Goal: Task Accomplishment & Management: Use online tool/utility

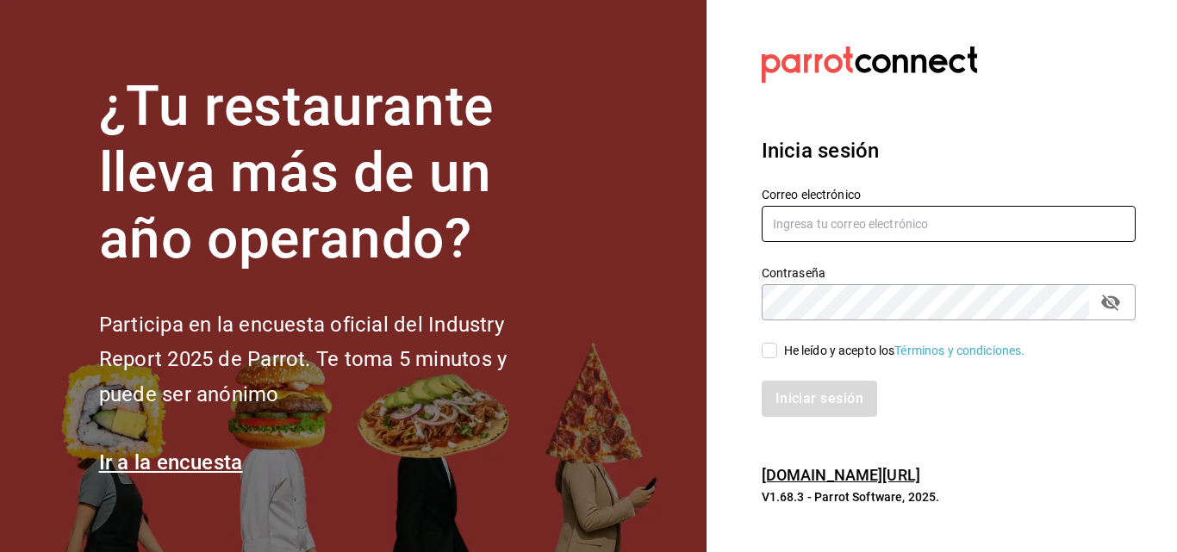
drag, startPoint x: 799, startPoint y: 228, endPoint x: 774, endPoint y: 221, distance: 25.9
click at [774, 221] on input "text" at bounding box center [949, 224] width 374 height 36
type input "facturacion@sanjuangrill.com"
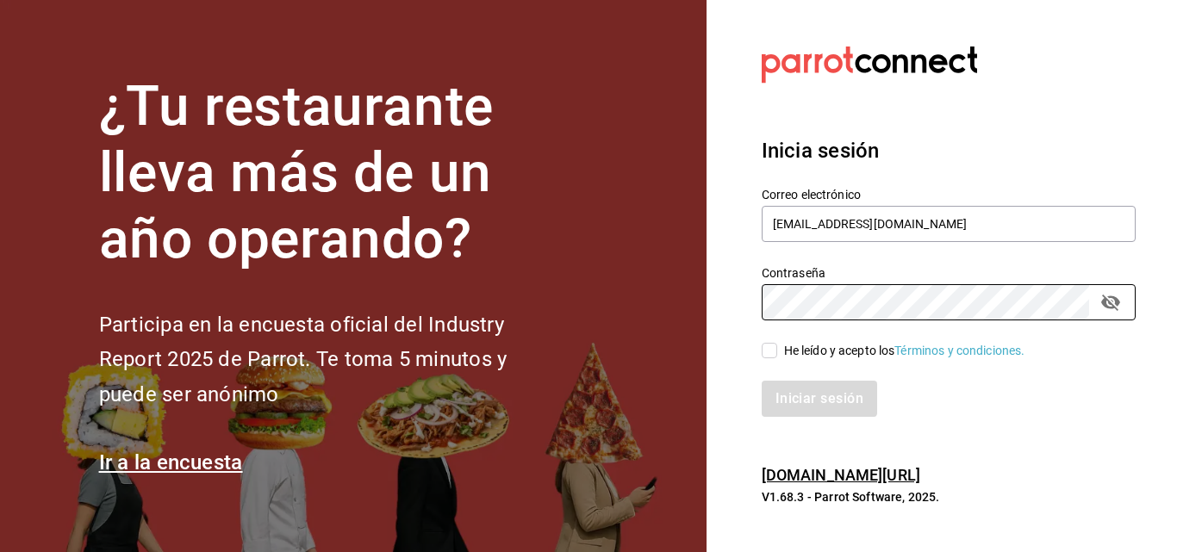
click at [814, 351] on div "He leído y acepto los Términos y condiciones." at bounding box center [904, 351] width 241 height 18
click at [777, 351] on input "He leído y acepto los Términos y condiciones." at bounding box center [770, 351] width 16 height 16
checkbox input "true"
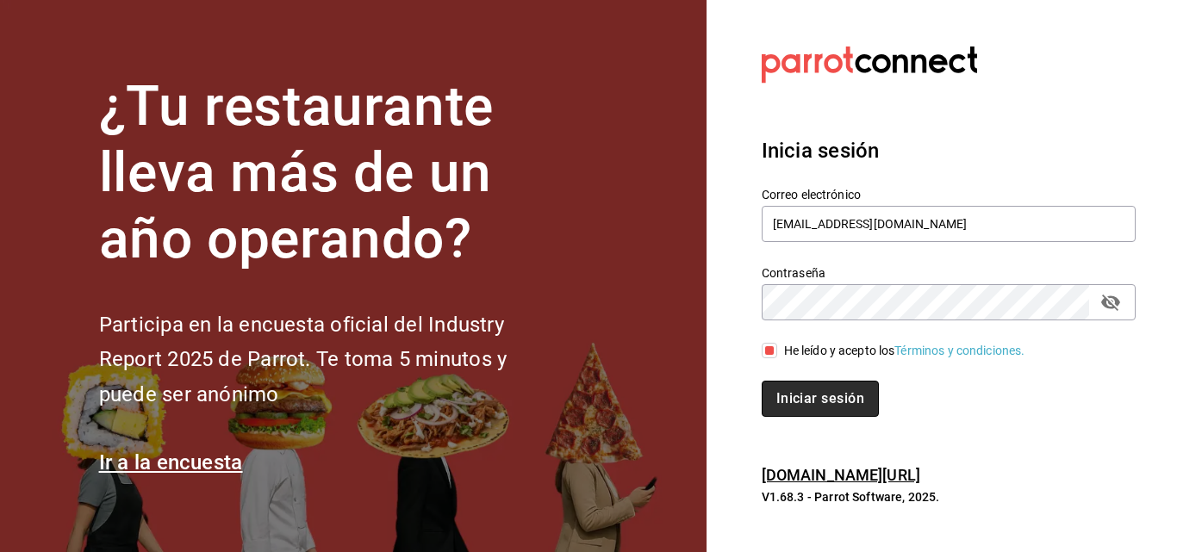
click at [794, 398] on button "Iniciar sesión" at bounding box center [820, 399] width 117 height 36
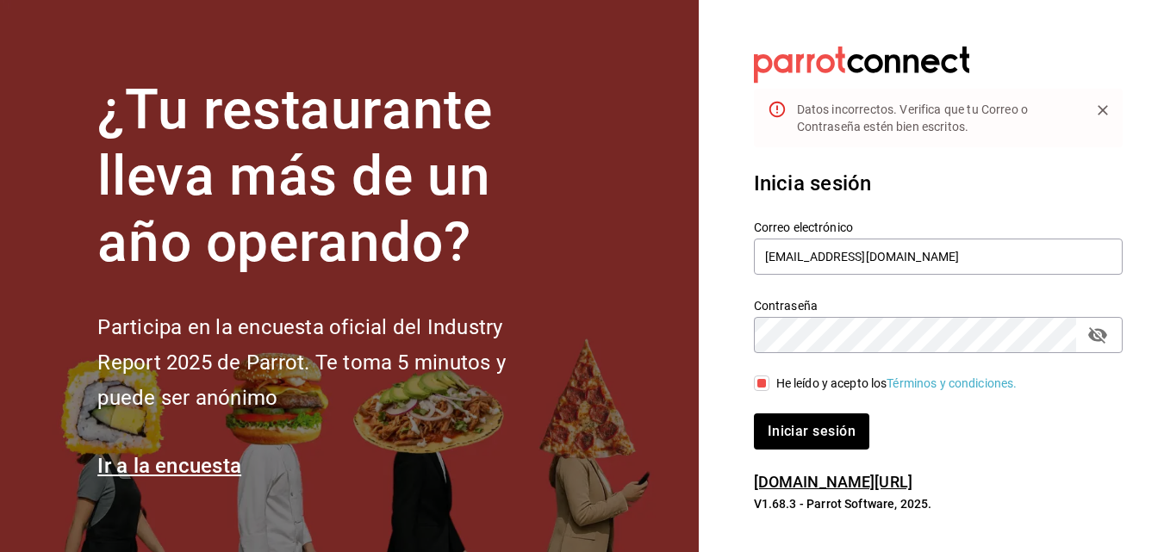
click at [1097, 342] on icon "passwordField" at bounding box center [1097, 335] width 21 height 21
click at [827, 421] on button "Iniciar sesión" at bounding box center [812, 431] width 117 height 36
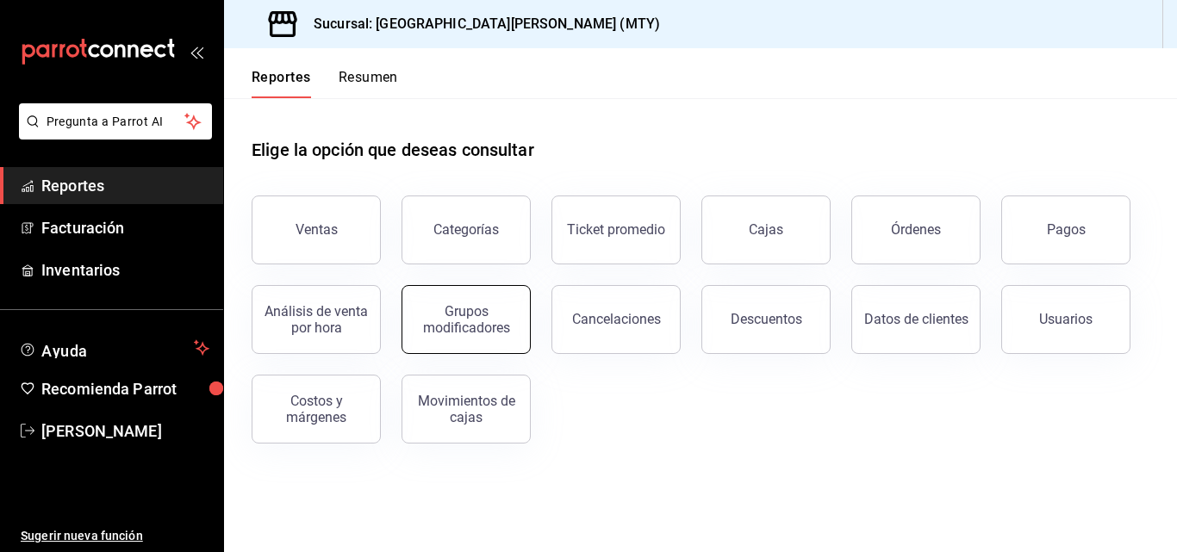
click at [434, 327] on div "Grupos modificadores" at bounding box center [466, 319] width 107 height 33
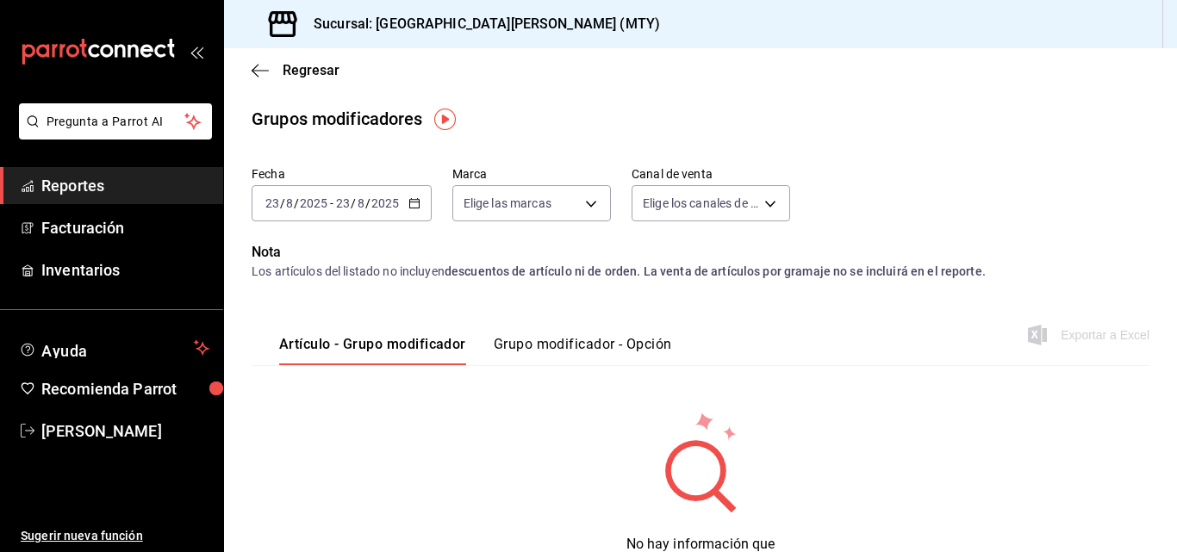
click at [405, 198] on div "[DATE] [DATE] - [DATE] [DATE]" at bounding box center [342, 203] width 180 height 36
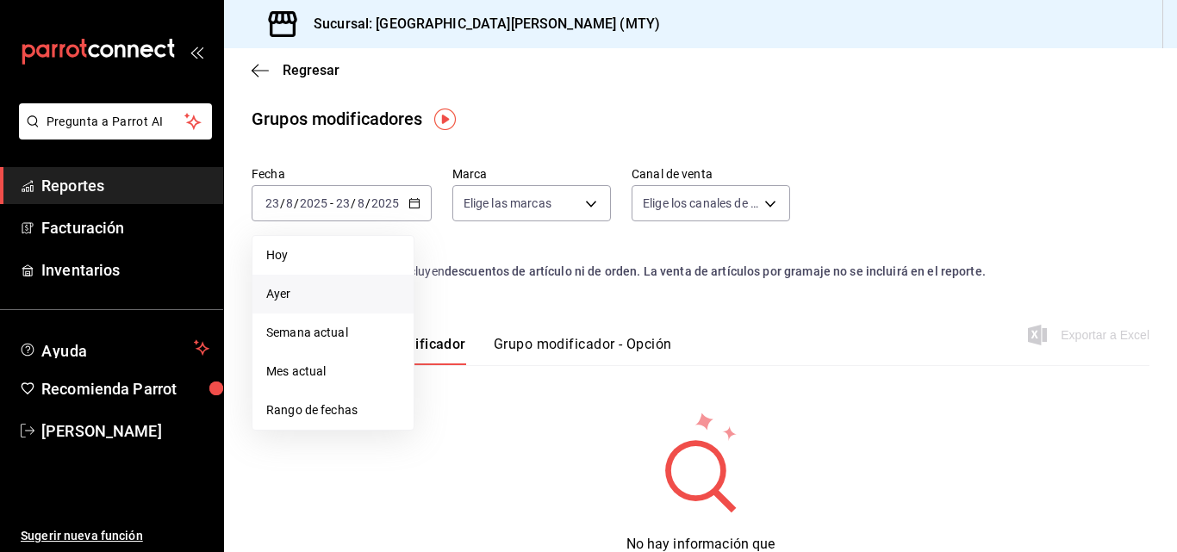
click at [365, 298] on span "Ayer" at bounding box center [333, 294] width 134 height 18
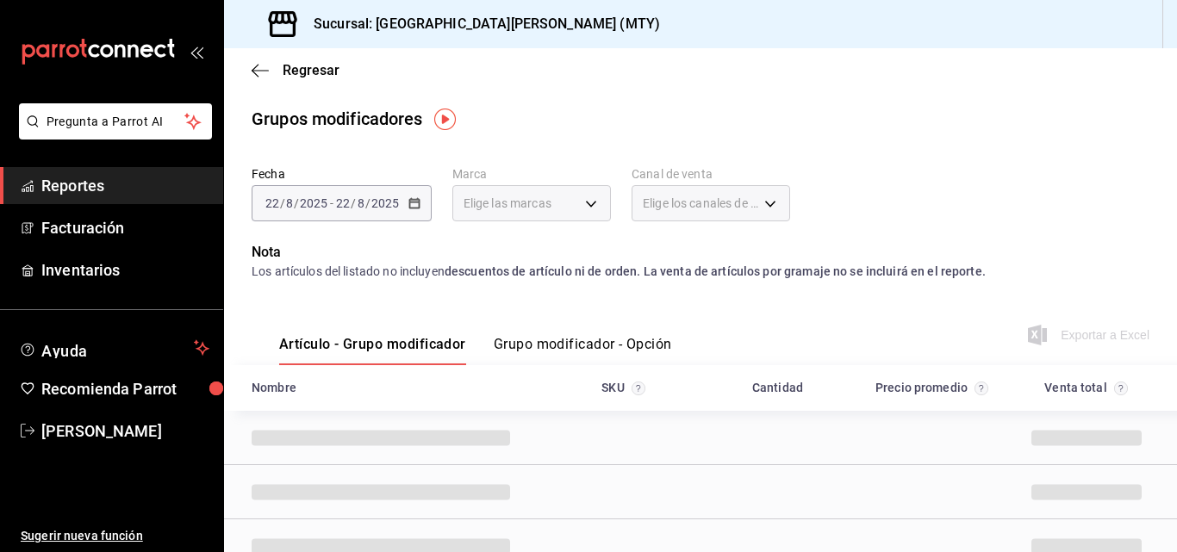
click at [544, 347] on button "Grupo modificador - Opción" at bounding box center [583, 350] width 178 height 29
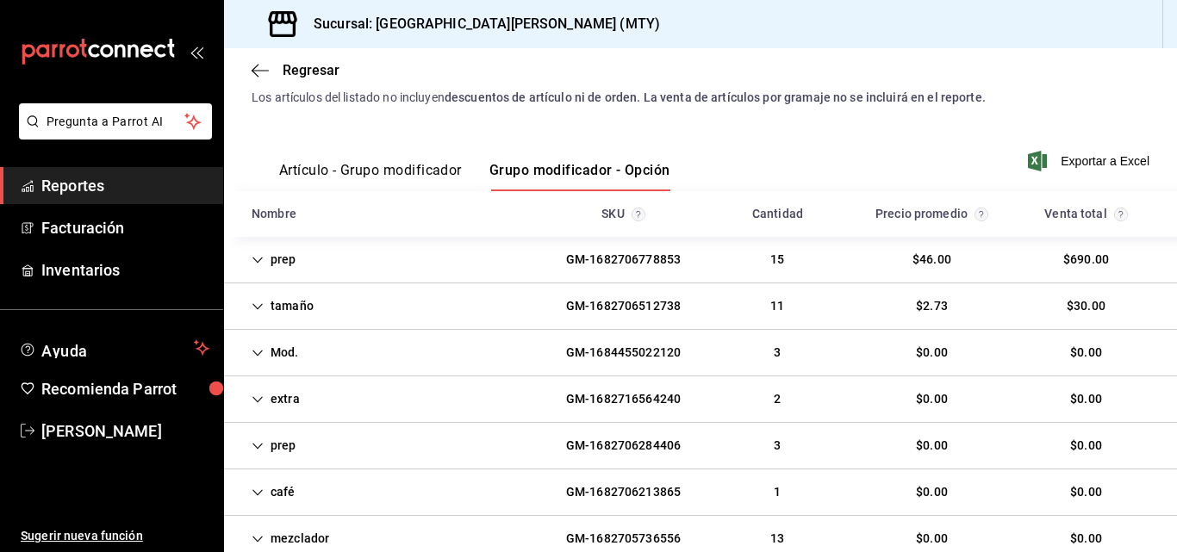
scroll to position [175, 0]
click at [494, 385] on div "extra GM-1682716564240 2 $0.00 $0.00" at bounding box center [700, 399] width 953 height 47
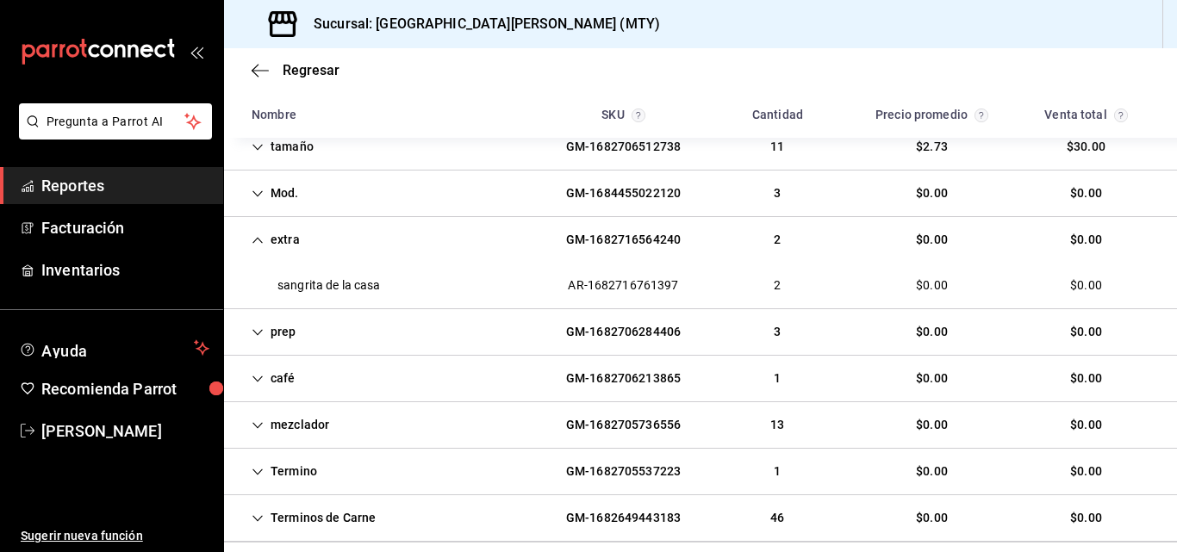
scroll to position [407, 0]
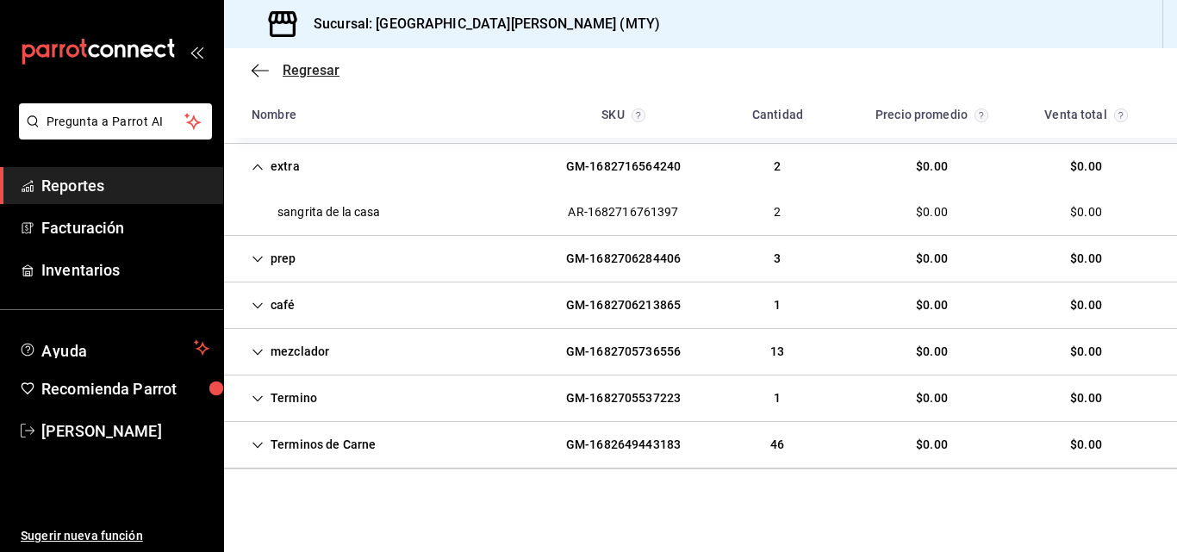
click at [269, 65] on span "Regresar" at bounding box center [296, 70] width 88 height 16
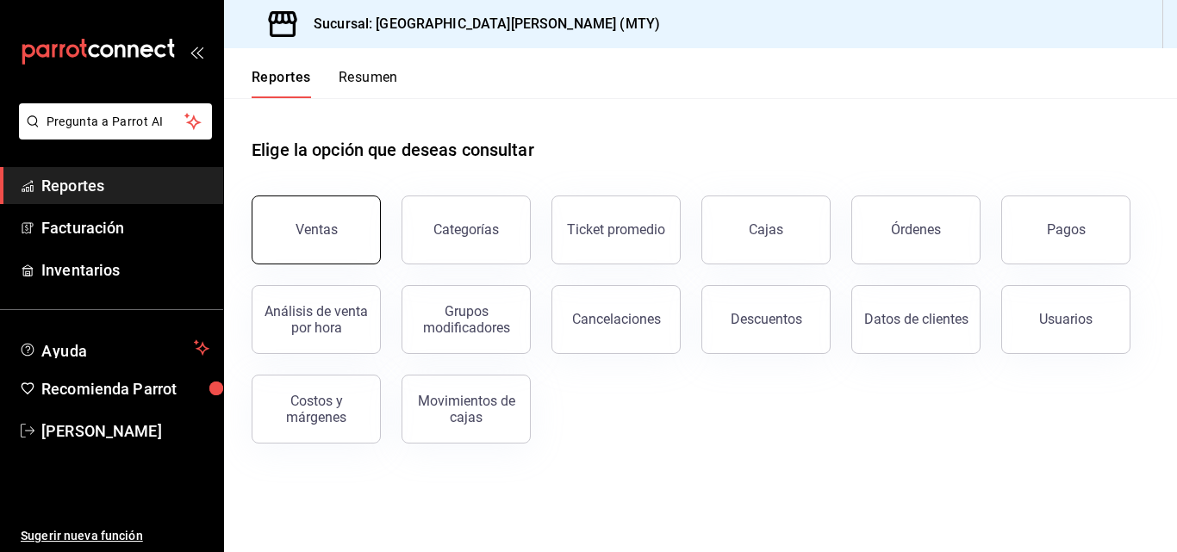
click at [338, 239] on button "Ventas" at bounding box center [316, 230] width 129 height 69
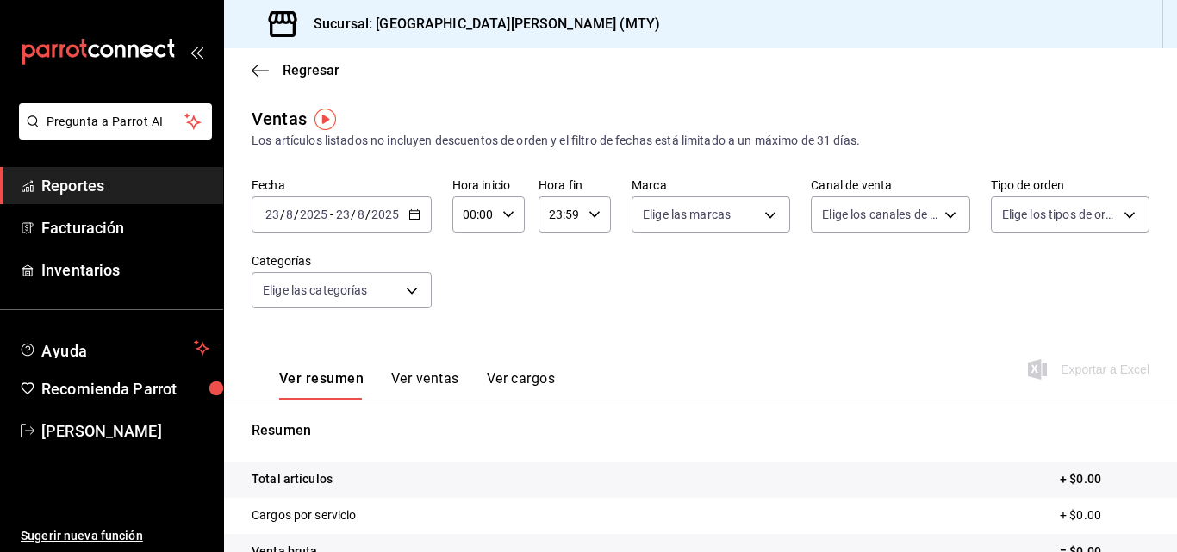
click at [407, 223] on div "[DATE] [DATE] - [DATE] [DATE]" at bounding box center [342, 214] width 180 height 36
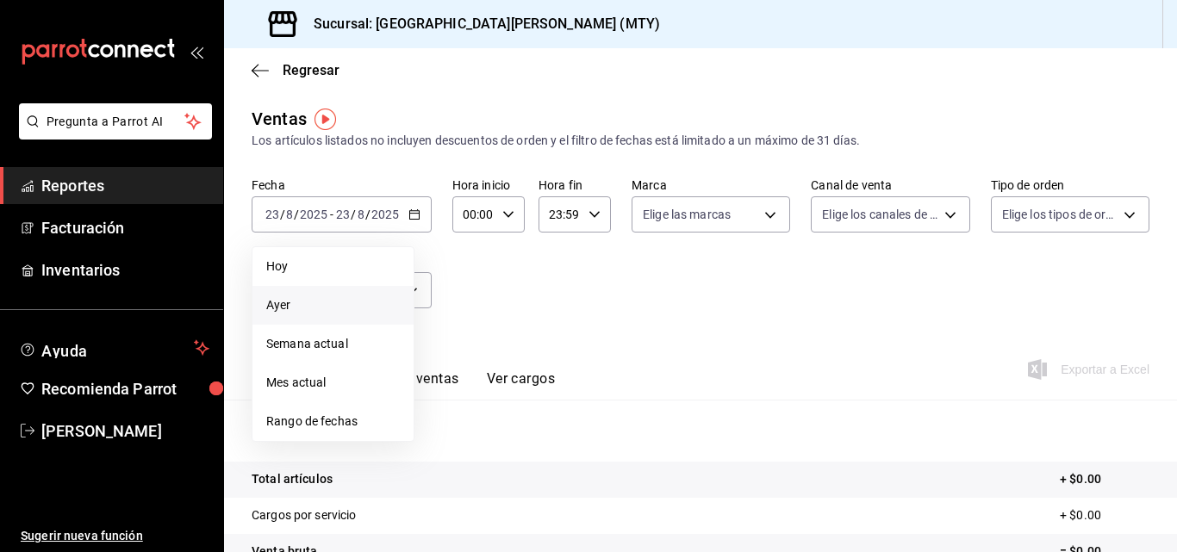
click at [328, 296] on span "Ayer" at bounding box center [333, 305] width 134 height 18
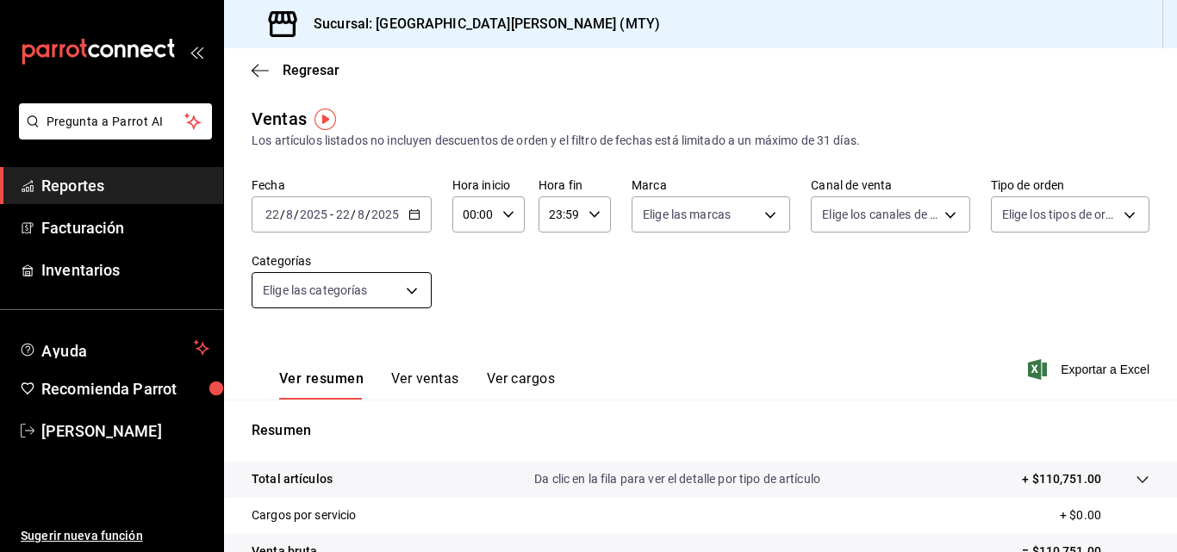
click at [398, 281] on body "Pregunta a Parrot AI Reportes Facturación Inventarios Ayuda Recomienda Parrot […" at bounding box center [588, 276] width 1177 height 552
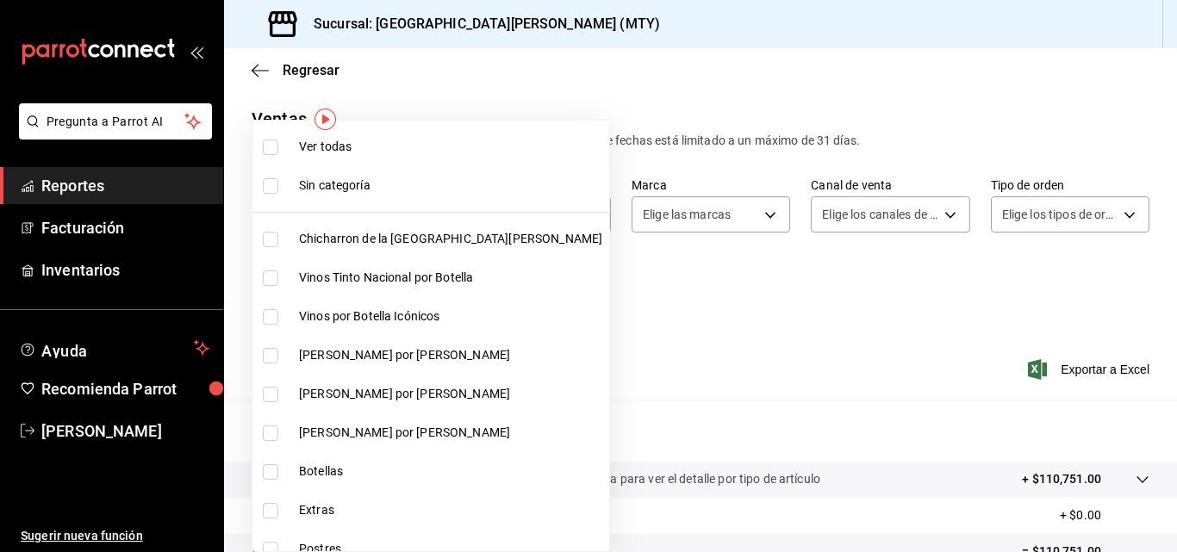
click at [377, 236] on span "Chicharron de la [GEOGRAPHIC_DATA][PERSON_NAME]" at bounding box center [450, 239] width 303 height 18
type input "f0f1c746-f3c3-4ccc-a6c7-92491a04bd66"
checkbox input "true"
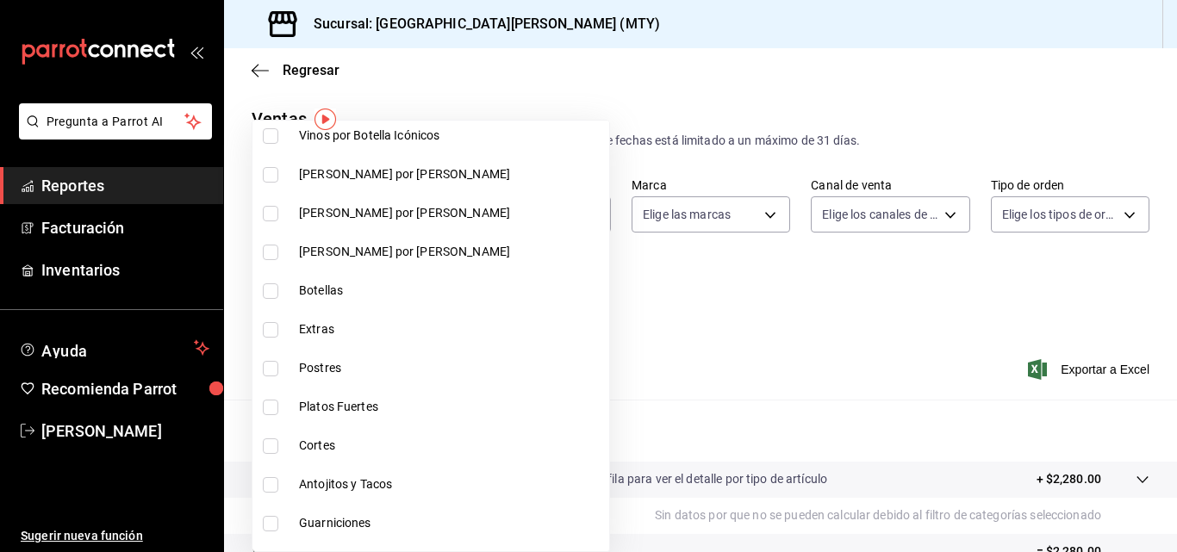
scroll to position [182, 0]
click at [330, 313] on li "Extras" at bounding box center [430, 328] width 357 height 39
type input "f0f1c746-f3c3-4ccc-a6c7-92491a04bd66,ce59e6b0-fd83-4b10-87da-79468a59da8e"
checkbox input "true"
click at [312, 393] on li "Platos Fuertes" at bounding box center [430, 406] width 357 height 39
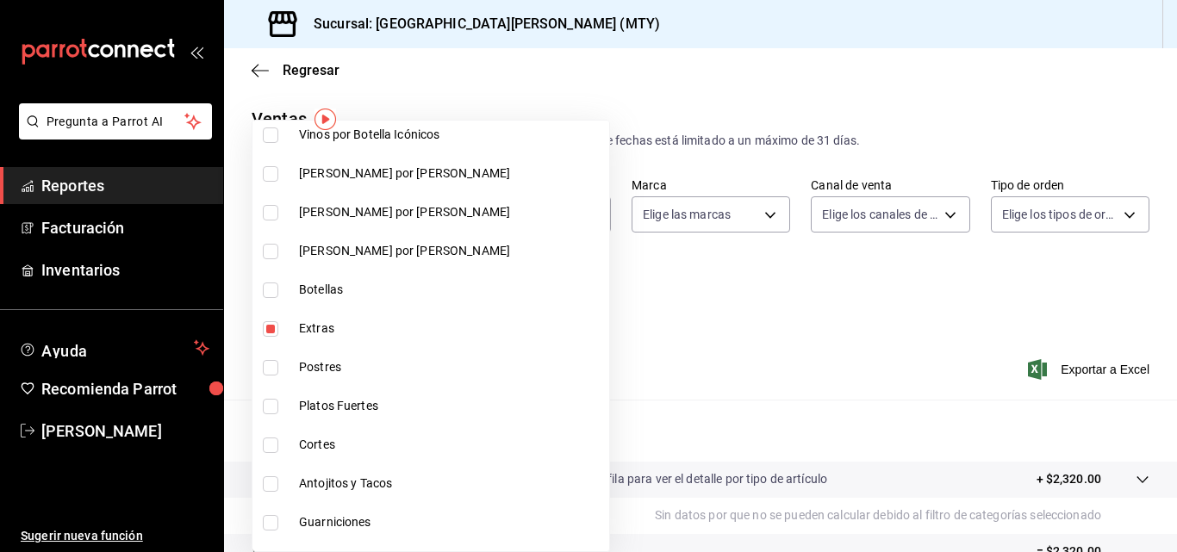
type input "f0f1c746-f3c3-4ccc-a6c7-92491a04bd66,ce59e6b0-fd83-4b10-87da-79468a59da8e,eeea1…"
checkbox input "true"
click at [318, 378] on li "Postres" at bounding box center [430, 367] width 357 height 39
type input "f0f1c746-f3c3-4ccc-a6c7-92491a04bd66,ce59e6b0-fd83-4b10-87da-79468a59da8e,eeea1…"
checkbox input "true"
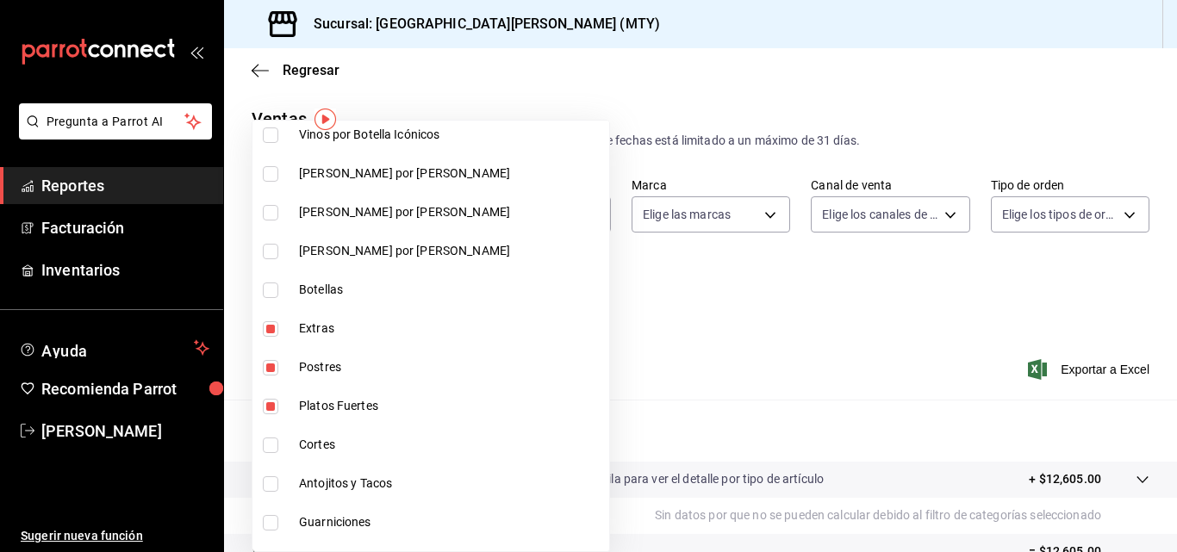
click at [311, 451] on span "Cortes" at bounding box center [450, 445] width 303 height 18
type input "f0f1c746-f3c3-4ccc-a6c7-92491a04bd66,ce59e6b0-fd83-4b10-87da-79468a59da8e,eeea1…"
checkbox input "true"
click at [319, 499] on li "Antojitos y Tacos" at bounding box center [430, 483] width 357 height 39
type input "f0f1c746-f3c3-4ccc-a6c7-92491a04bd66,ce59e6b0-fd83-4b10-87da-79468a59da8e,eeea1…"
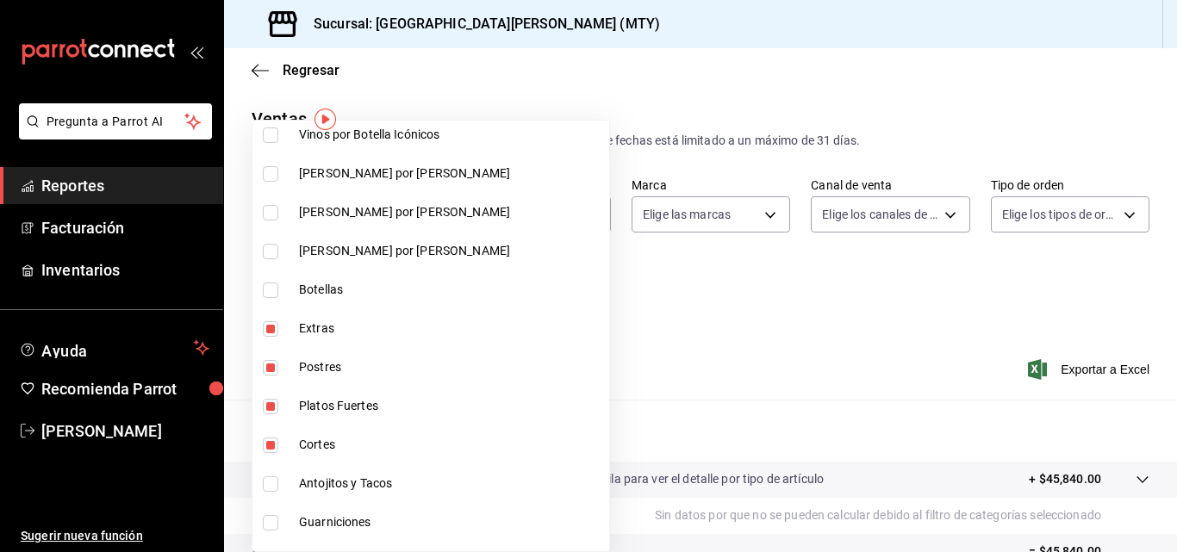
checkbox input "true"
click at [320, 515] on span "Guarniciones" at bounding box center [450, 522] width 303 height 18
type input "f0f1c746-f3c3-4ccc-a6c7-92491a04bd66,ce59e6b0-fd83-4b10-87da-79468a59da8e,eeea1…"
checkbox input "true"
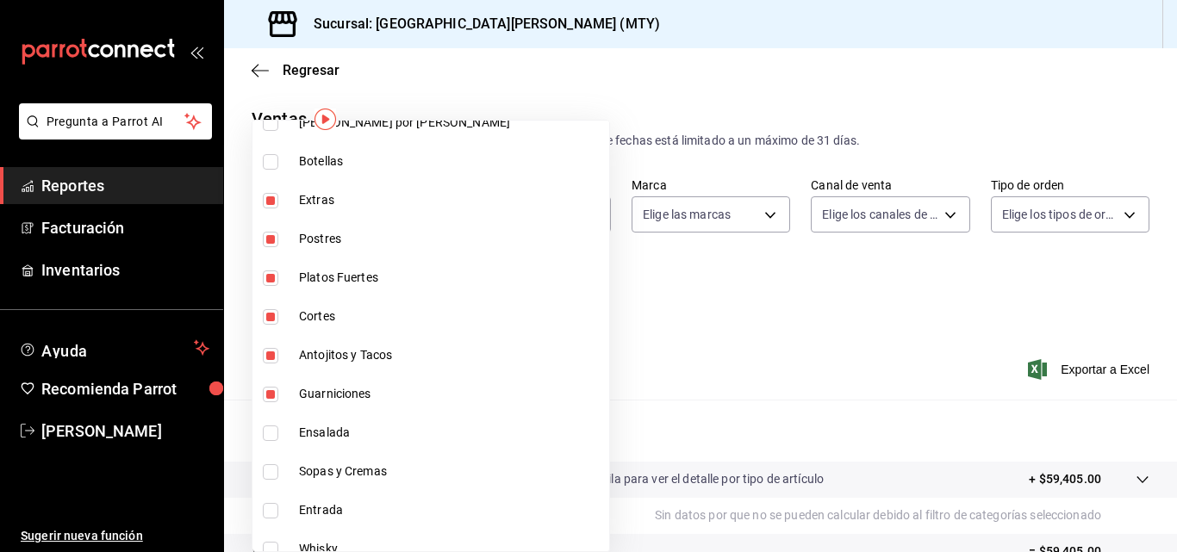
scroll to position [314, 0]
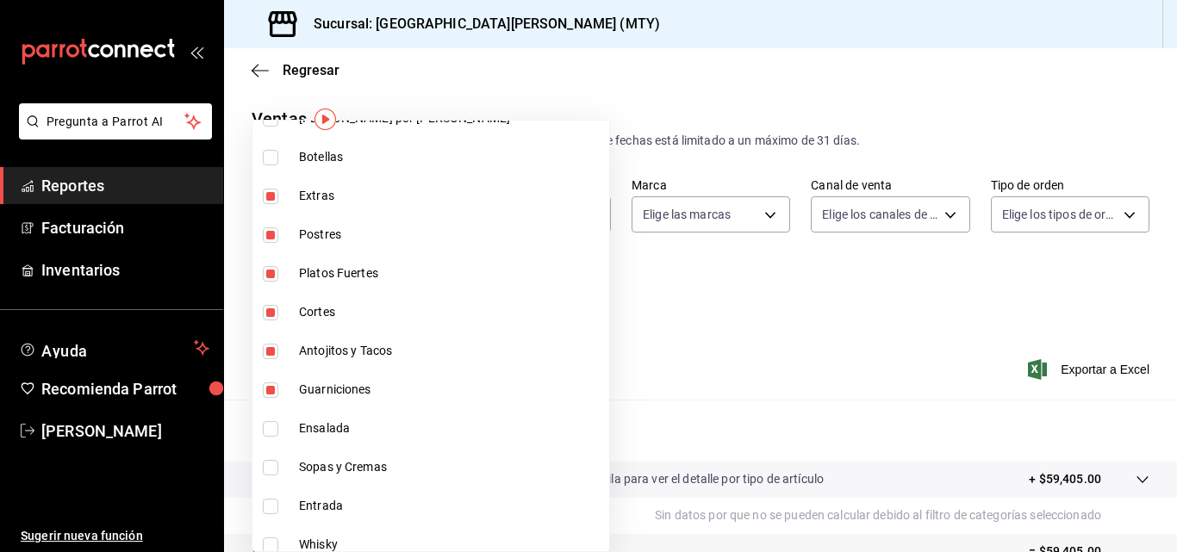
click at [327, 427] on span "Ensalada" at bounding box center [450, 429] width 303 height 18
type input "f0f1c746-f3c3-4ccc-a6c7-92491a04bd66,ce59e6b0-fd83-4b10-87da-79468a59da8e,eeea1…"
checkbox input "true"
click at [327, 461] on span "Sopas y Cremas" at bounding box center [450, 467] width 303 height 18
type input "f0f1c746-f3c3-4ccc-a6c7-92491a04bd66,ce59e6b0-fd83-4b10-87da-79468a59da8e,eeea1…"
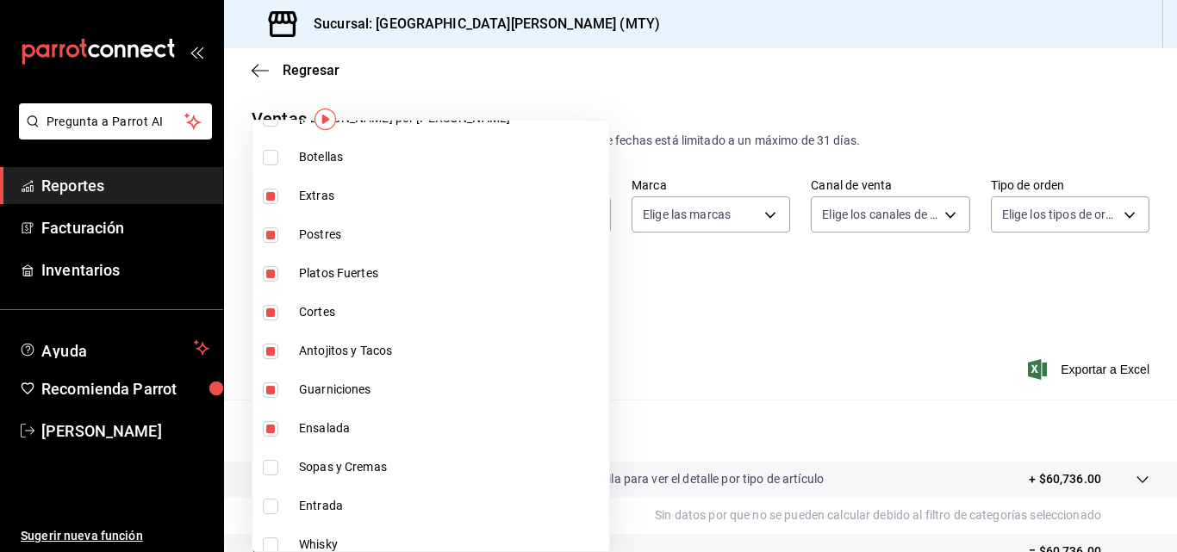
checkbox input "true"
click at [323, 513] on span "Entrada" at bounding box center [450, 506] width 303 height 18
type input "f0f1c746-f3c3-4ccc-a6c7-92491a04bd66,ce59e6b0-fd83-4b10-87da-79468a59da8e,eeea1…"
checkbox input "true"
click at [662, 328] on div at bounding box center [588, 276] width 1177 height 552
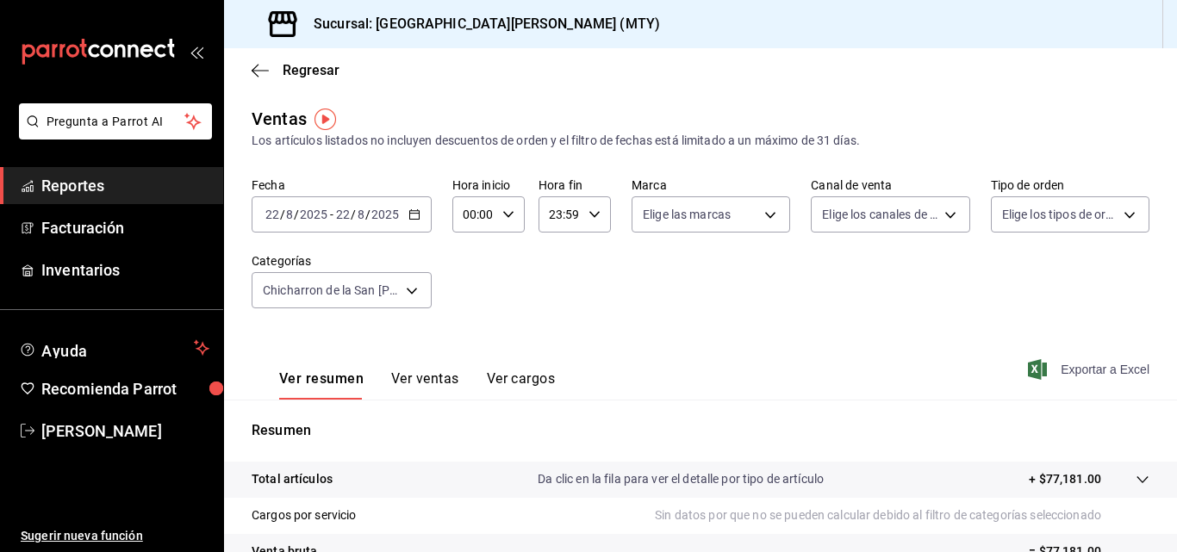
click at [1034, 370] on icon "button" at bounding box center [1037, 369] width 19 height 21
